Goal: Task Accomplishment & Management: Use online tool/utility

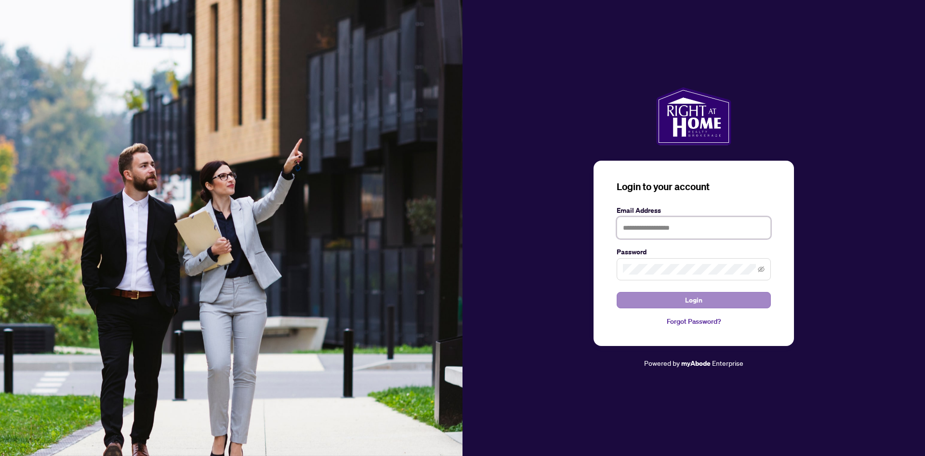
type input "**********"
click at [678, 300] on button "Login" at bounding box center [694, 300] width 154 height 16
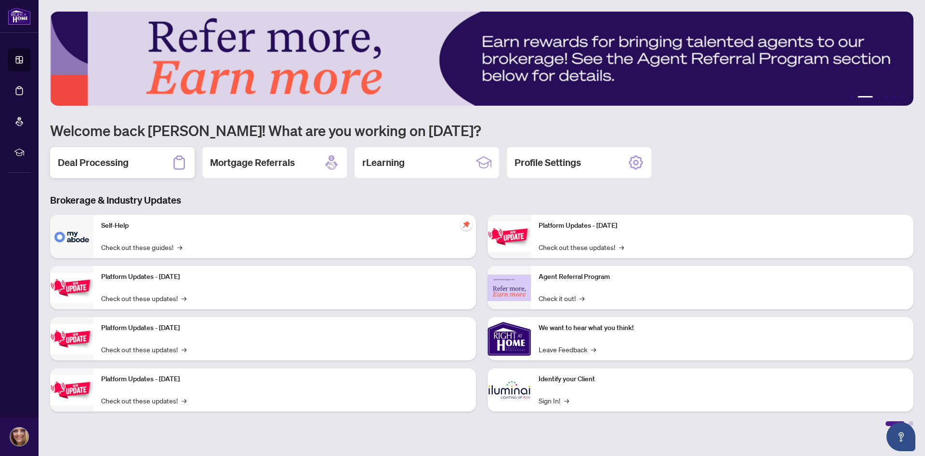
click at [165, 150] on div "Deal Processing" at bounding box center [122, 162] width 145 height 31
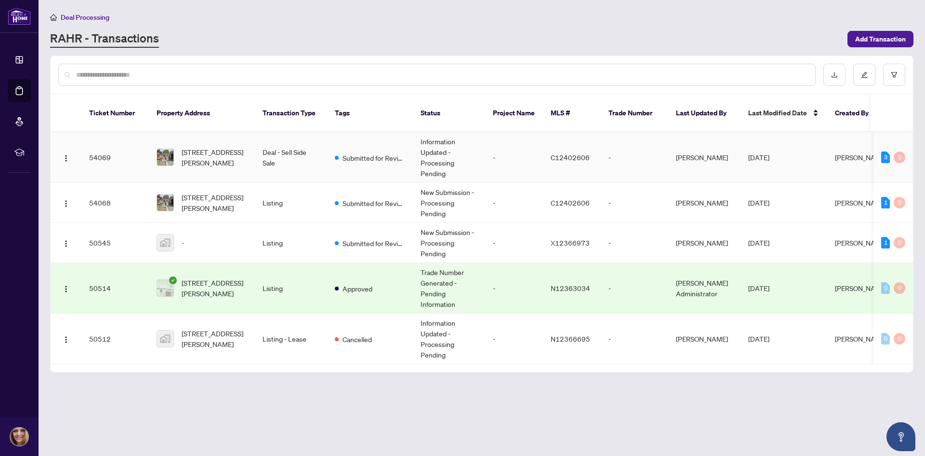
click at [849, 146] on td "[PERSON_NAME]" at bounding box center [861, 157] width 67 height 51
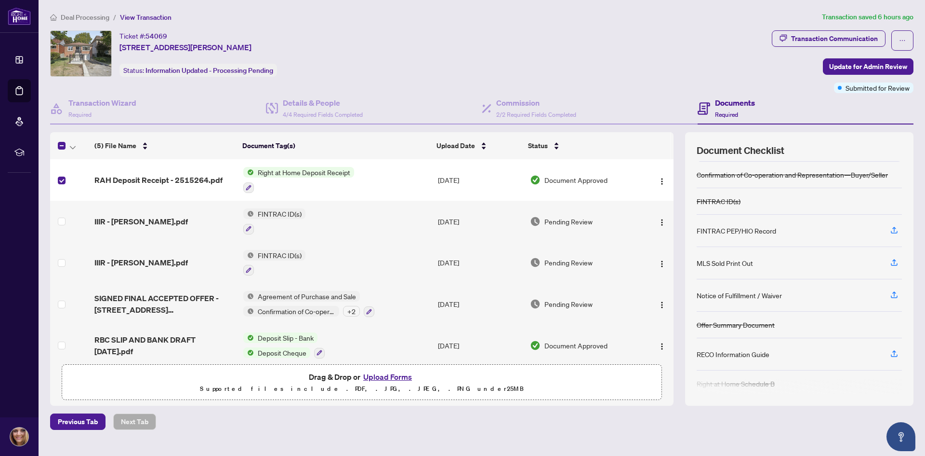
scroll to position [32, 0]
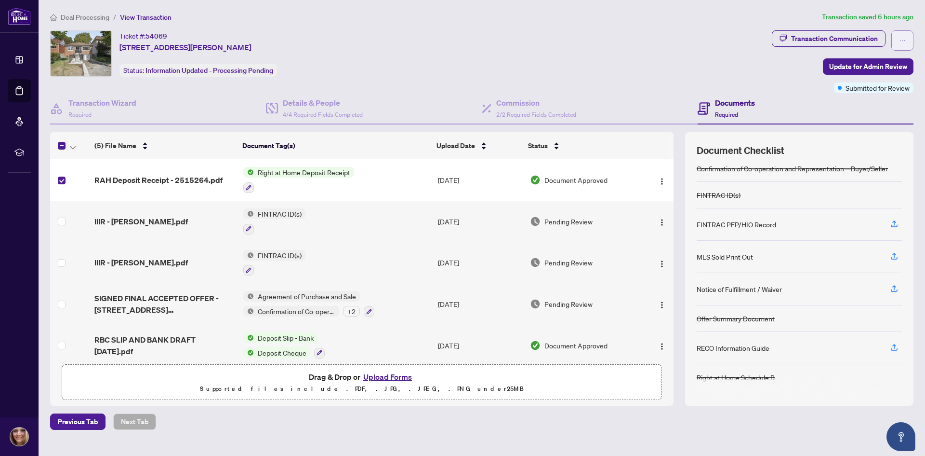
click at [909, 36] on button "button" at bounding box center [903, 40] width 22 height 20
click at [908, 36] on button "button" at bounding box center [903, 40] width 22 height 20
click at [177, 180] on span "RAH Deposit Receipt - 2515264.pdf" at bounding box center [158, 180] width 128 height 12
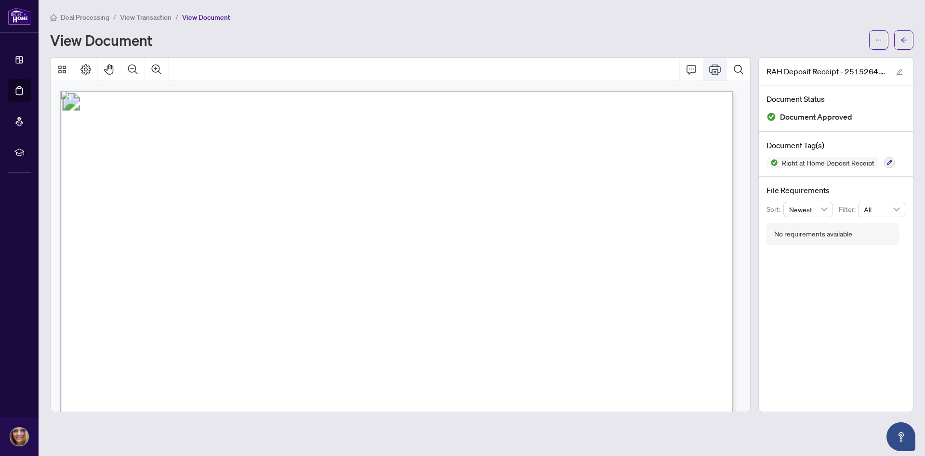
click at [718, 67] on icon "Print" at bounding box center [716, 69] width 12 height 11
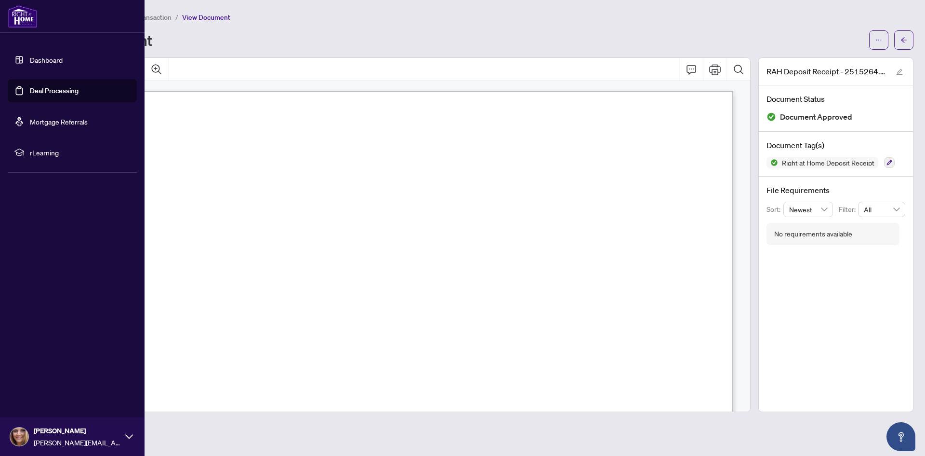
click at [38, 64] on link "Dashboard" at bounding box center [46, 59] width 33 height 9
